Goal: Task Accomplishment & Management: Complete application form

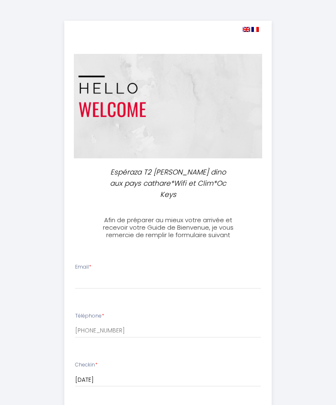
select select
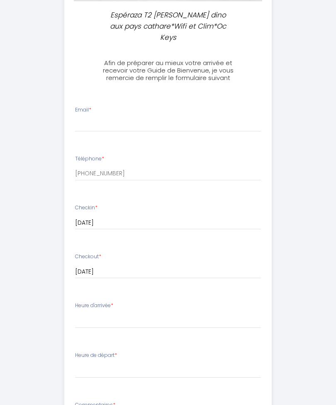
scroll to position [157, 0]
click at [124, 117] on input "Email *" at bounding box center [168, 124] width 186 height 15
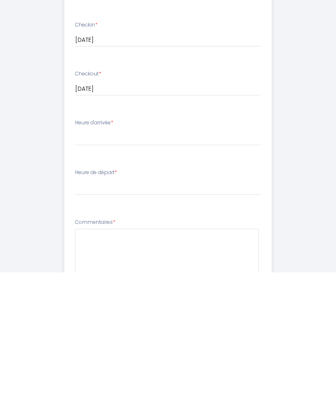
scroll to position [208, 0]
type input "[PERSON_NAME][EMAIL_ADDRESS][DOMAIN_NAME]"
click at [83, 263] on select "17:00 17:30 18:00 18:30 19:00 19:30 20:00 20:30 21:00 21:30 22:00 22:30 23:00 2…" at bounding box center [168, 271] width 186 height 16
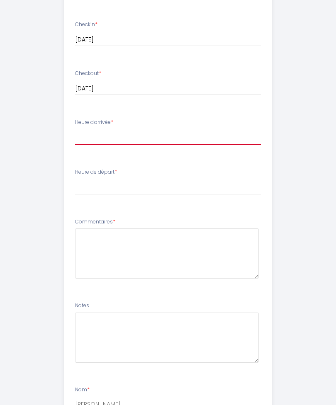
click at [86, 129] on select "17:00 17:30 18:00 18:30 19:00 19:30 20:00 20:30 21:00 21:30 22:00 22:30 23:00 2…" at bounding box center [168, 137] width 186 height 16
click at [127, 129] on select "17:00 17:30 18:00 18:30 19:00 19:30 20:00 20:30 21:00 21:30 22:00 22:30 23:00 2…" at bounding box center [168, 137] width 186 height 16
click at [94, 129] on select "17:00 17:30 18:00 18:30 19:00 19:30 20:00 20:30 21:00 21:30 22:00 22:30 23:00 2…" at bounding box center [168, 137] width 186 height 16
click at [92, 129] on select "17:00 17:30 18:00 18:30 19:00 19:30 20:00 20:30 21:00 21:30 22:00 22:30 23:00 2…" at bounding box center [168, 137] width 186 height 16
click at [88, 129] on select "17:00 17:30 18:00 18:30 19:00 19:30 20:00 20:30 21:00 21:30 22:00 22:30 23:00 2…" at bounding box center [168, 137] width 186 height 16
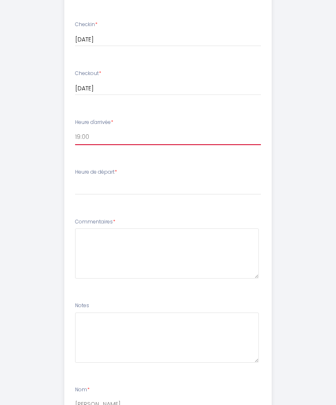
select select "17:00"
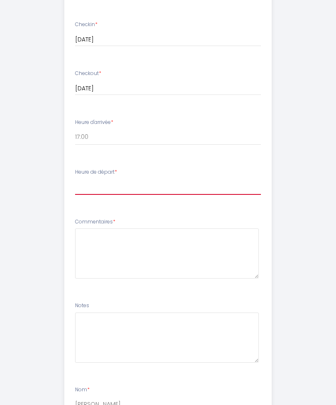
click at [101, 179] on select "00:00 00:30 01:00 01:30 02:00 02:30 03:00 03:30 04:00 04:30 05:00 05:30 06:00 0…" at bounding box center [168, 187] width 186 height 16
click at [124, 168] on div "Heure de départ * 00:00 00:30 01:00 01:30 02:00 02:30 03:00 03:30 04:00 04:30 0…" at bounding box center [168, 181] width 186 height 27
click at [85, 179] on select "00:00 00:30 01:00 01:30 02:00 02:30 03:00 03:30 04:00 04:30 05:00 05:30 06:00 0…" at bounding box center [168, 187] width 186 height 16
click at [93, 179] on select "00:00 00:30 01:00 01:30 02:00 02:30 03:00 03:30 04:00 04:30 05:00 05:30 06:00 0…" at bounding box center [168, 187] width 186 height 16
select select "10:00"
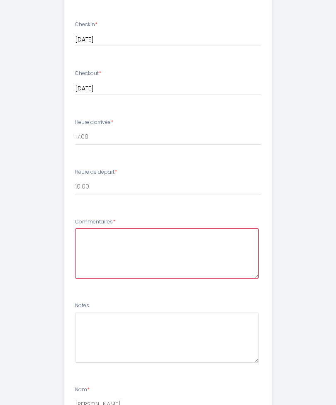
click at [104, 229] on textarea at bounding box center [167, 254] width 184 height 50
click at [220, 241] on textarea "L’heure d" at bounding box center [167, 254] width 184 height 50
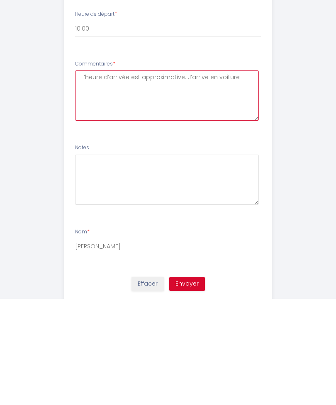
scroll to position [396, 0]
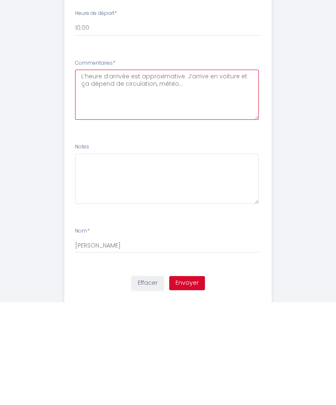
type textarea "L’heure d’arrivée est approximative. J’arrive en voiture et ça dépend de circul…"
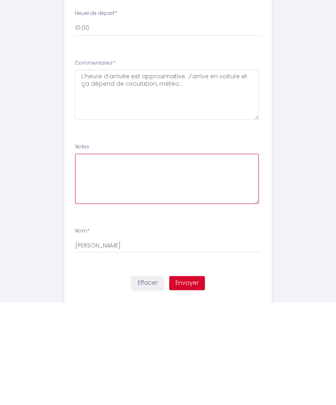
click at [85, 257] on textarea at bounding box center [167, 282] width 184 height 50
type textarea "Est-ce facile à trouver une place de parking à proximité de Dino?"
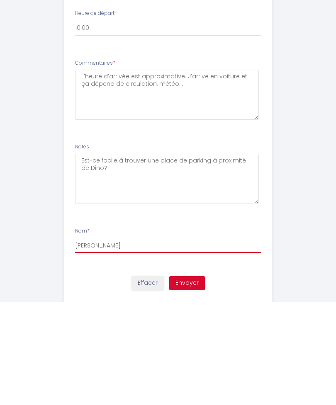
click at [103, 342] on input "[PERSON_NAME]" at bounding box center [168, 349] width 186 height 15
type input "[PERSON_NAME]"
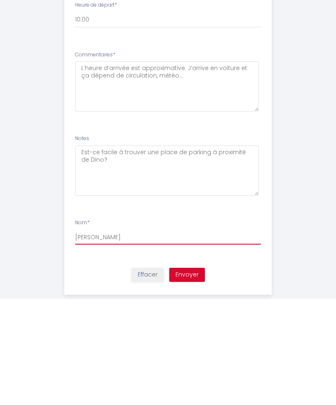
scroll to position [403, 0]
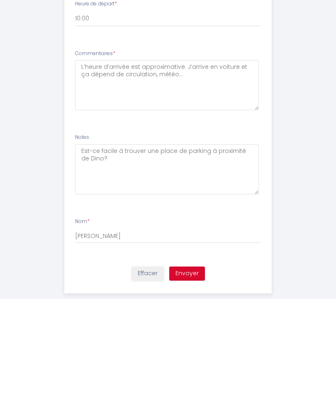
click at [188, 373] on button "Envoyer" at bounding box center [187, 380] width 36 height 14
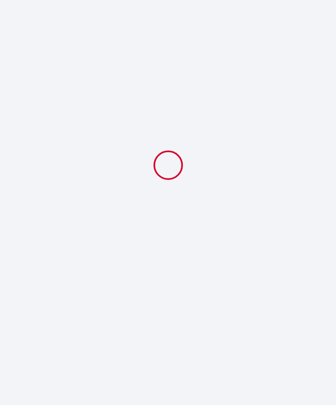
select select "10:00"
